Goal: Find specific page/section: Find specific page/section

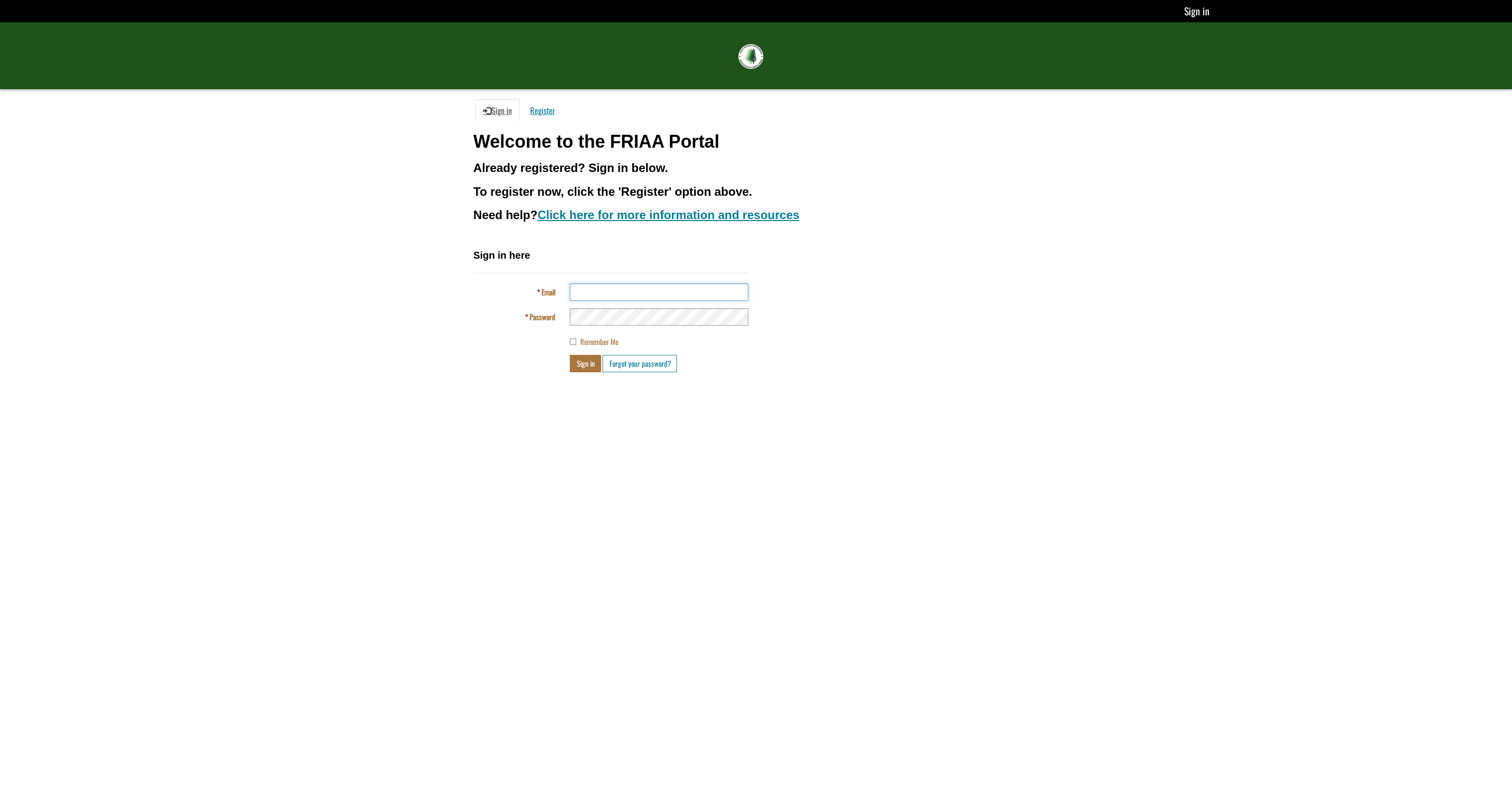
click at [653, 291] on input "Email" at bounding box center [659, 292] width 178 height 17
type input "**********"
click at [579, 366] on button "Sign in" at bounding box center [585, 363] width 31 height 17
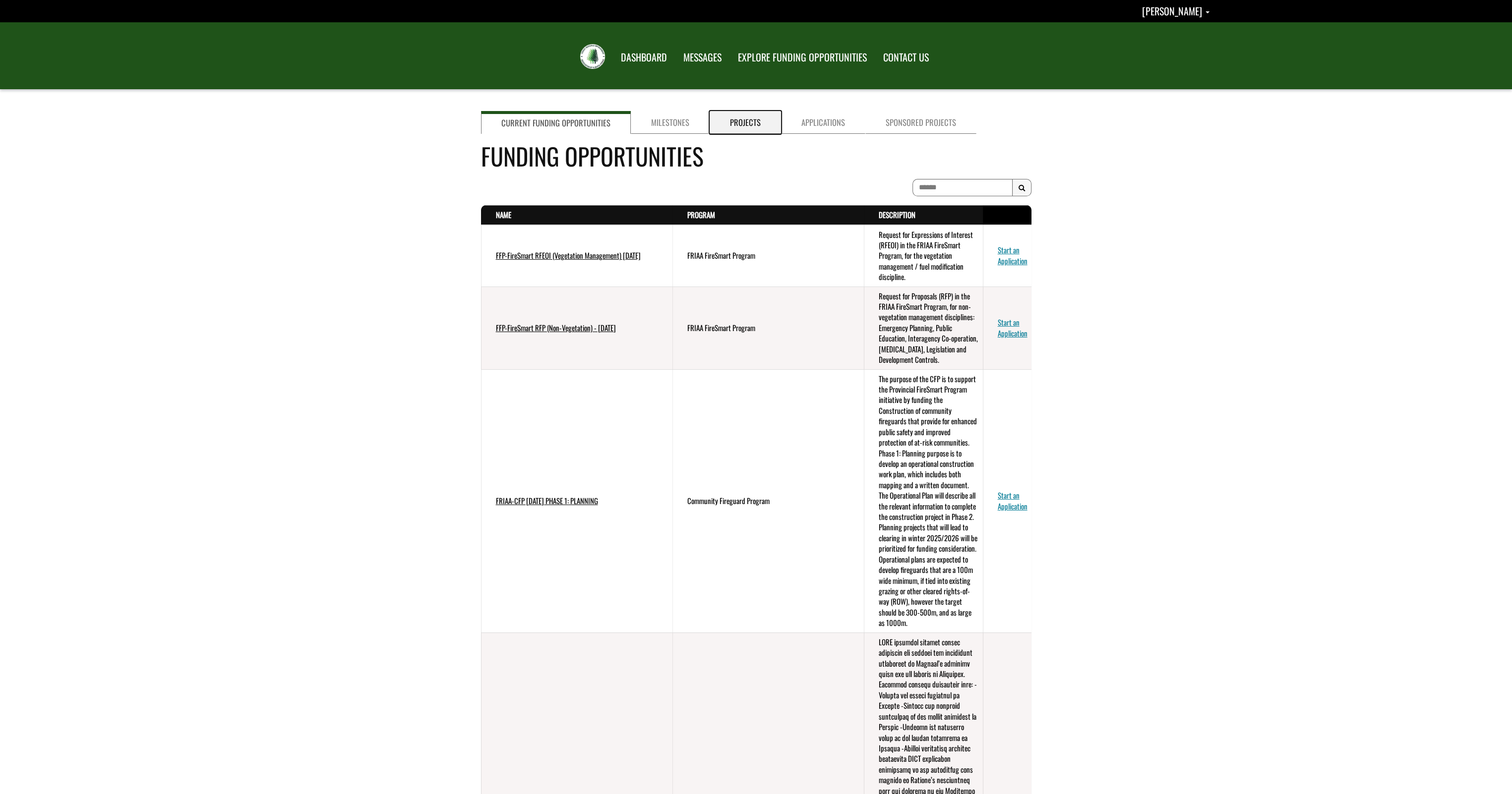
click at [743, 122] on link "Projects" at bounding box center [745, 122] width 72 height 22
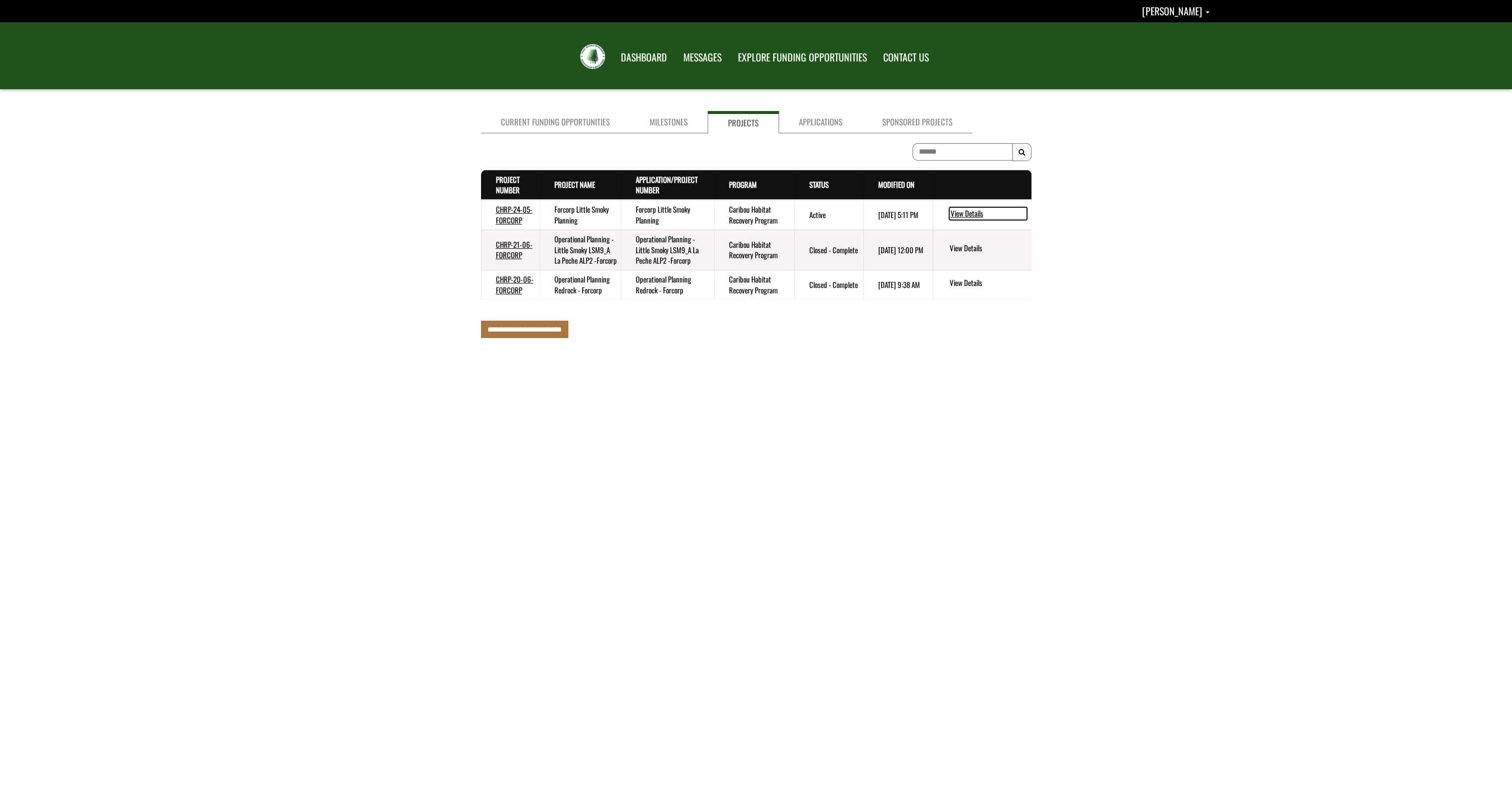
click at [963, 213] on link "View Details" at bounding box center [987, 214] width 77 height 13
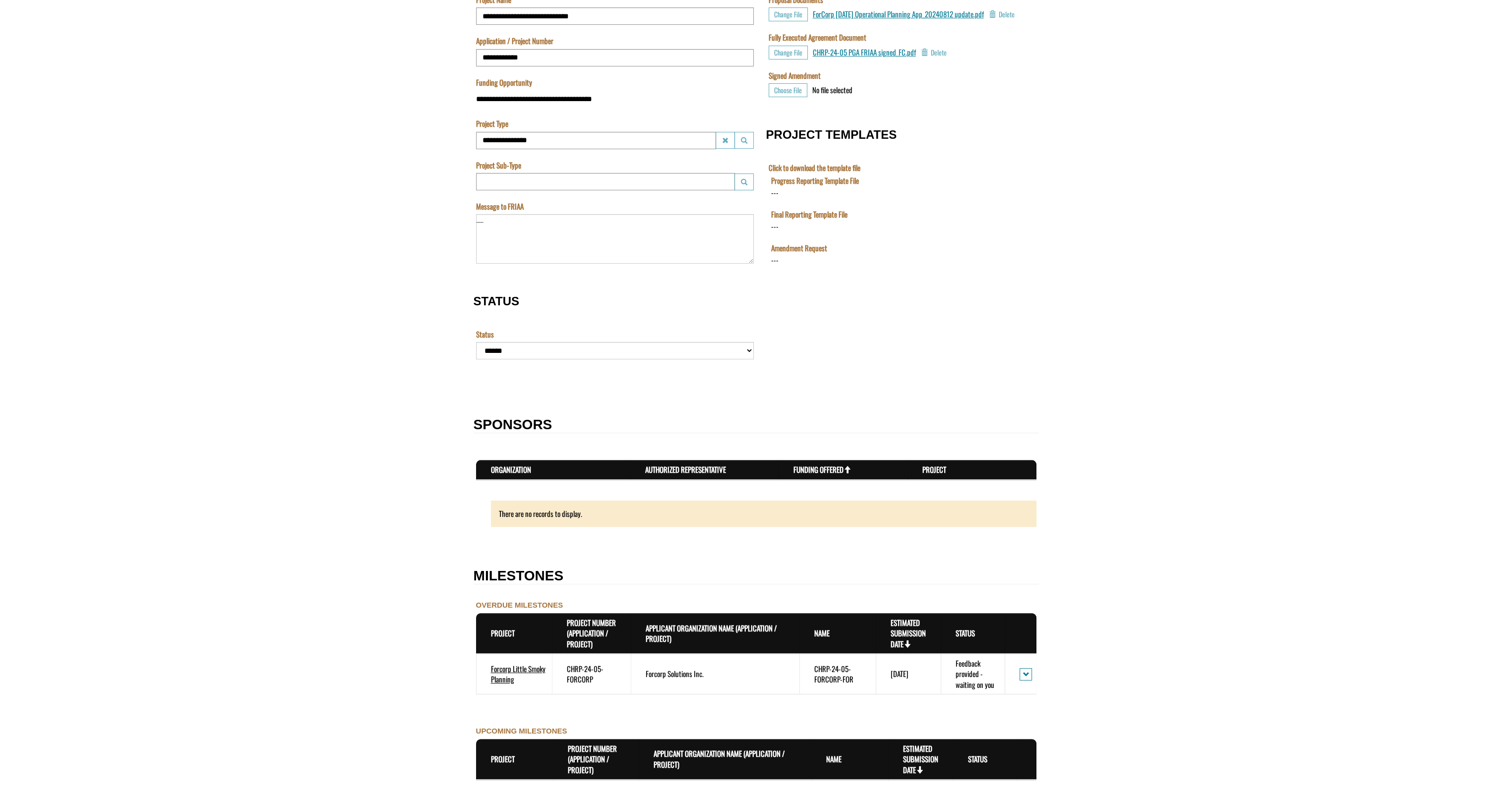
scroll to position [446, 0]
